Goal: Information Seeking & Learning: Learn about a topic

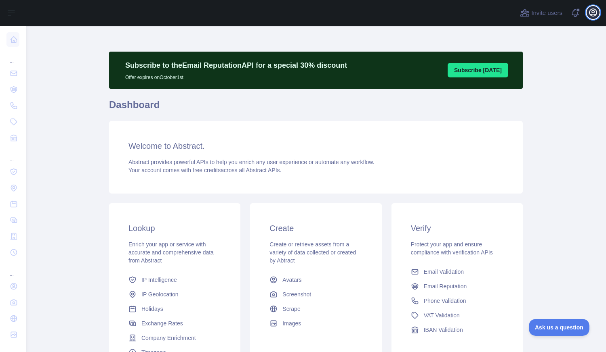
click at [593, 10] on icon "button" at bounding box center [593, 13] width 10 height 10
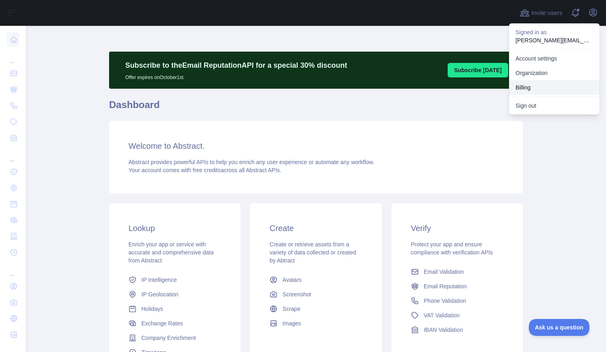
click at [523, 88] on button "Billing" at bounding box center [554, 87] width 90 height 15
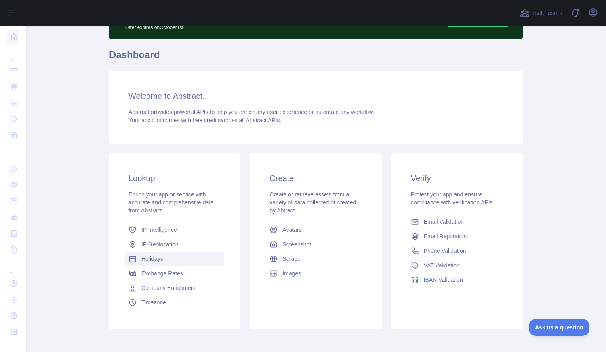
scroll to position [87, 0]
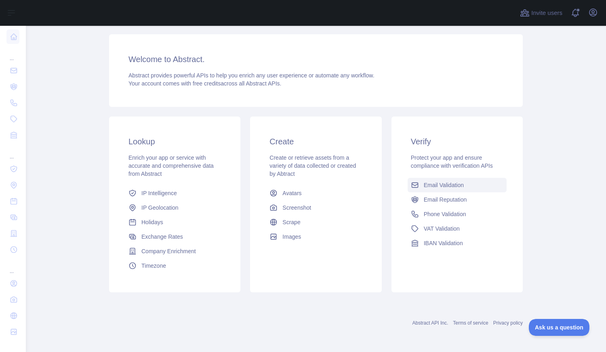
click at [458, 185] on span "Email Validation" at bounding box center [443, 185] width 40 height 8
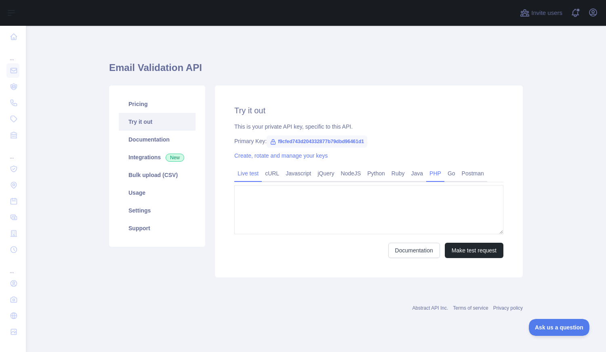
type textarea "**********"
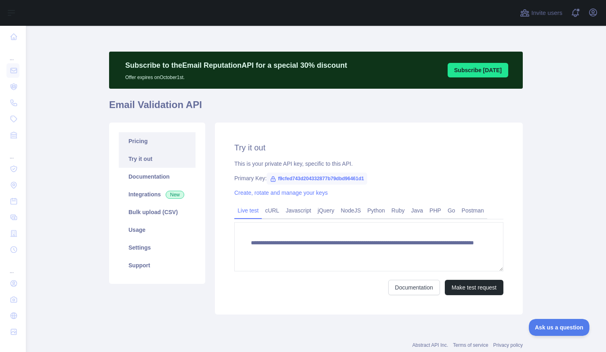
click at [130, 139] on link "Pricing" at bounding box center [157, 141] width 77 height 18
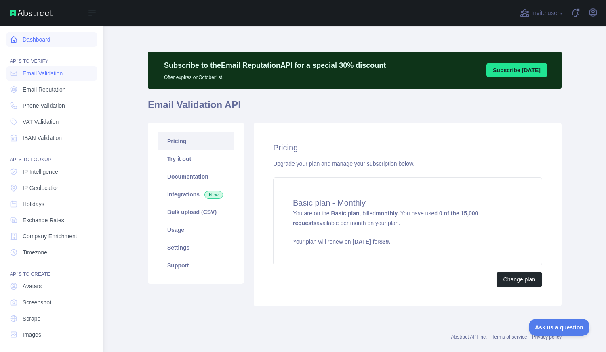
click at [45, 42] on link "Dashboard" at bounding box center [51, 39] width 90 height 15
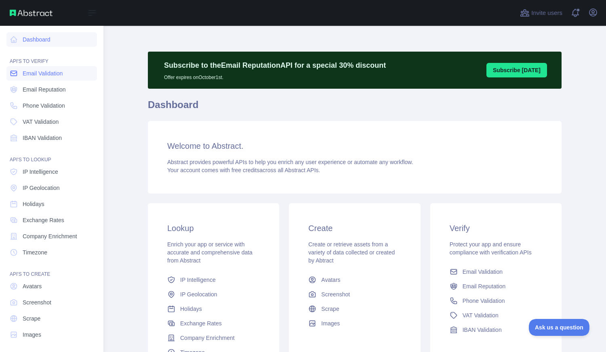
click at [48, 69] on link "Email Validation" at bounding box center [51, 73] width 90 height 15
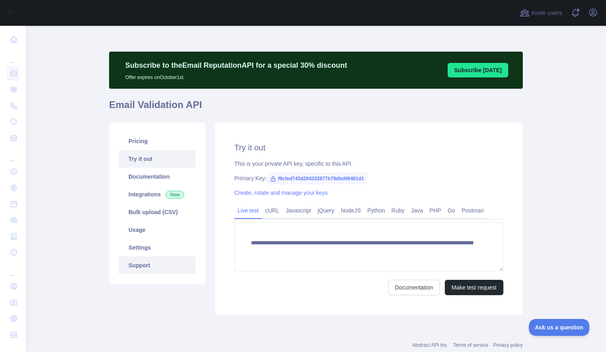
click at [129, 260] on link "Support" at bounding box center [157, 266] width 77 height 18
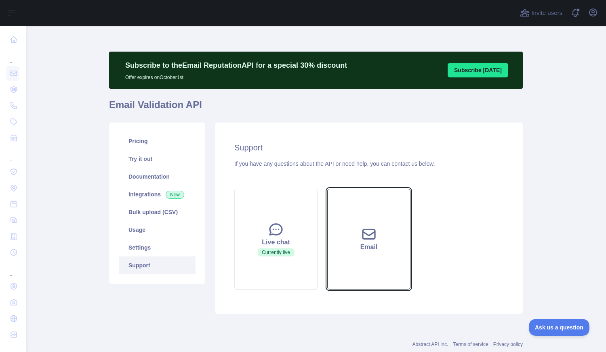
click at [376, 237] on button "Email" at bounding box center [368, 239] width 83 height 101
